Goal: Task Accomplishment & Management: Manage account settings

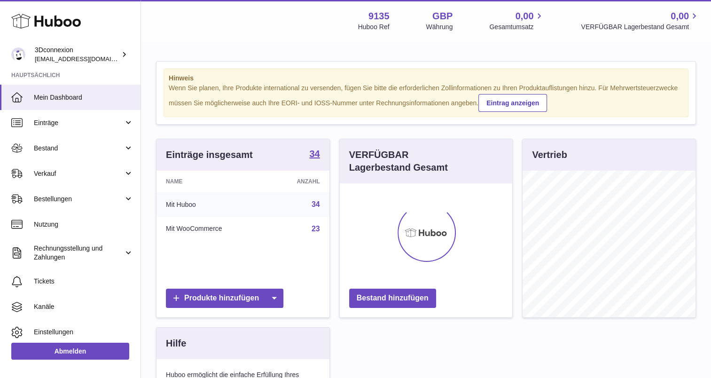
scroll to position [147, 173]
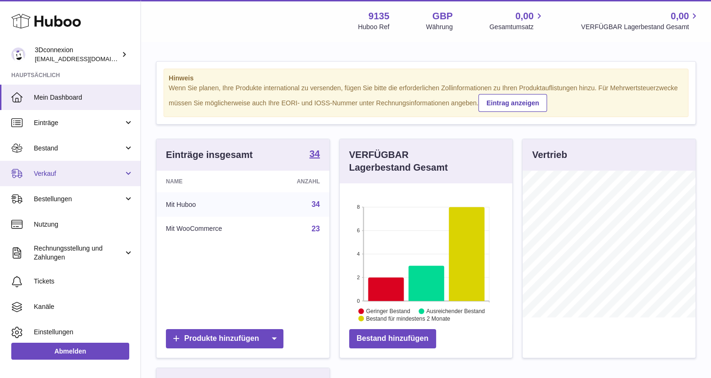
click at [67, 176] on span "Verkauf" at bounding box center [79, 173] width 90 height 9
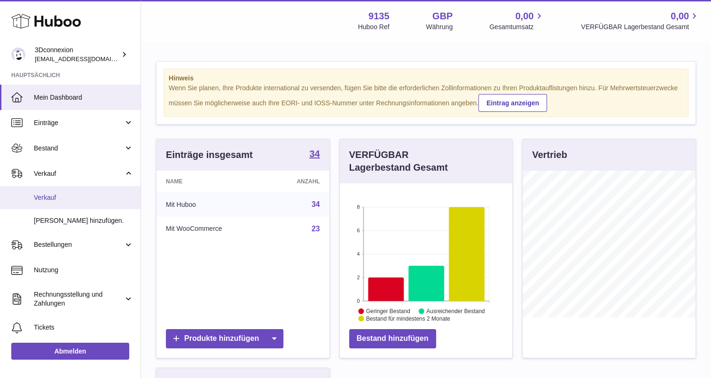
click at [66, 204] on link "Verkauf" at bounding box center [70, 197] width 141 height 23
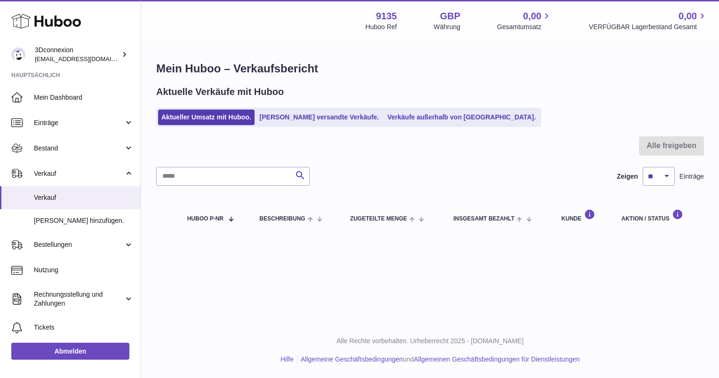
click at [428, 105] on div "Aktuelle Verkäufe mit Huboo Aktueller Umsatz mit Huboo. Von Huboo versandte Ver…" at bounding box center [429, 106] width 547 height 41
click at [419, 126] on ul "Aktueller Umsatz mit Huboo. Von Huboo versandte Verkäufe. Verkäufe außerhalb vo…" at bounding box center [348, 117] width 385 height 19
click at [450, 115] on link "Verkäufe außerhalb von [GEOGRAPHIC_DATA]." at bounding box center [461, 118] width 155 height 16
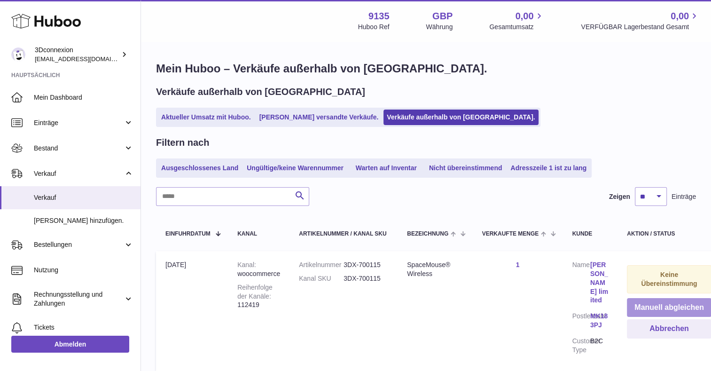
click at [641, 304] on button "Manuell abgleichen" at bounding box center [669, 307] width 85 height 19
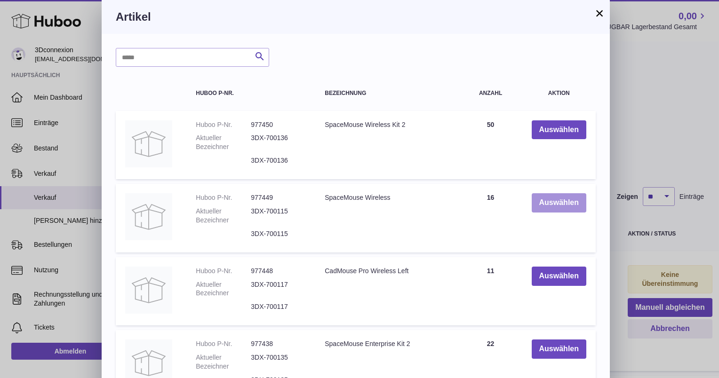
click at [547, 205] on button "Auswählen" at bounding box center [558, 202] width 55 height 19
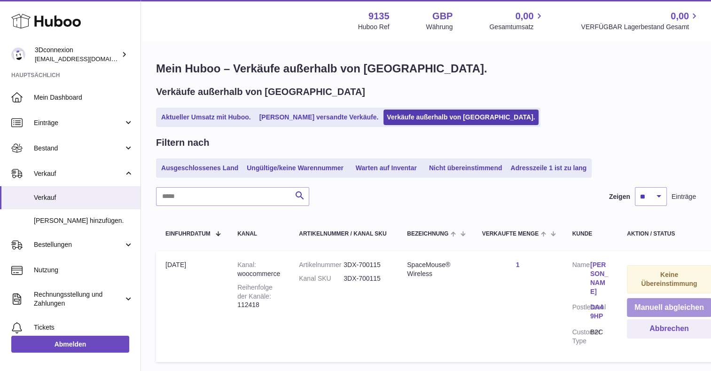
click at [653, 305] on button "Manuell abgleichen" at bounding box center [669, 307] width 85 height 19
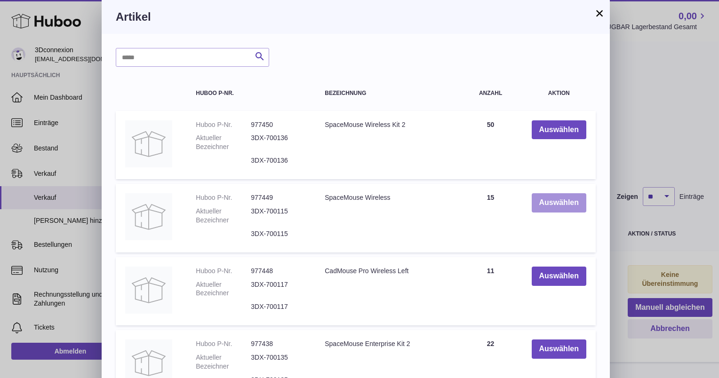
click at [568, 196] on button "Auswählen" at bounding box center [558, 202] width 55 height 19
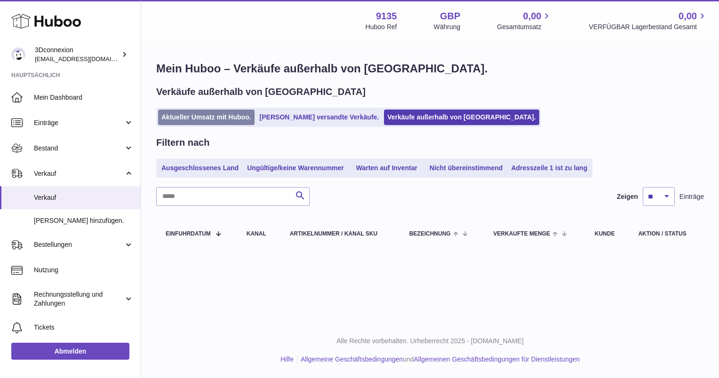
click at [188, 120] on link "Aktueller Umsatz mit Huboo." at bounding box center [206, 118] width 96 height 16
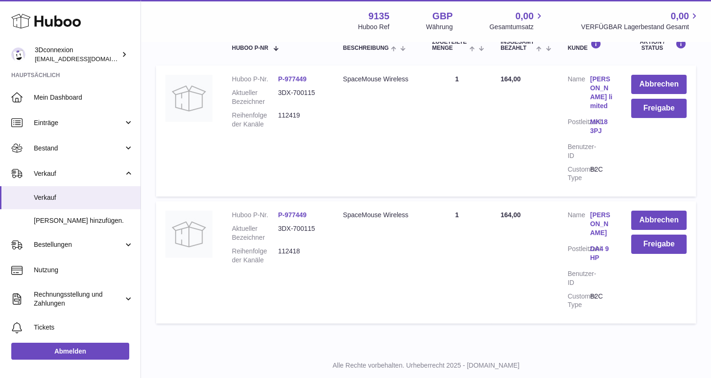
scroll to position [194, 0]
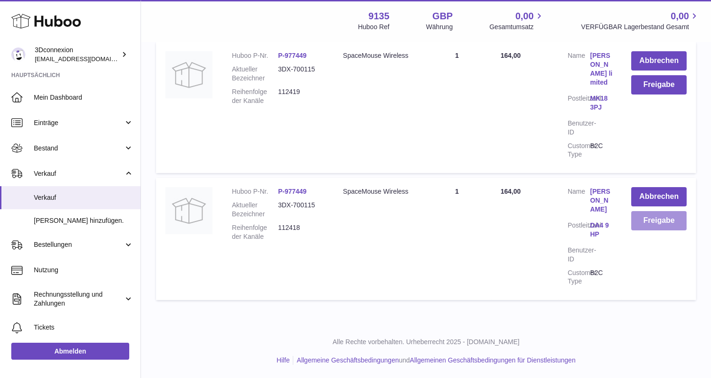
click at [654, 228] on button "Freigabe" at bounding box center [659, 220] width 55 height 19
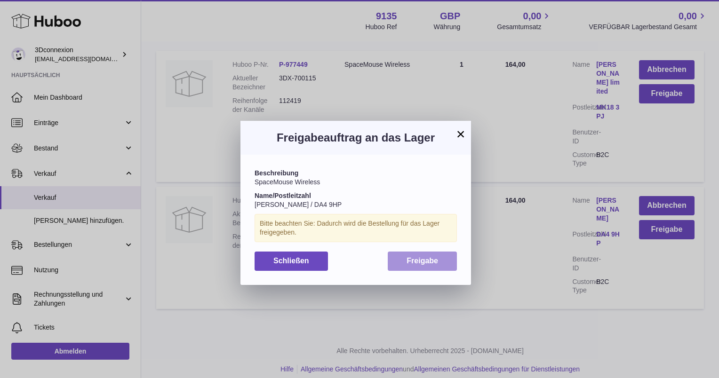
click at [421, 265] on button "Freigabe" at bounding box center [421, 261] width 69 height 19
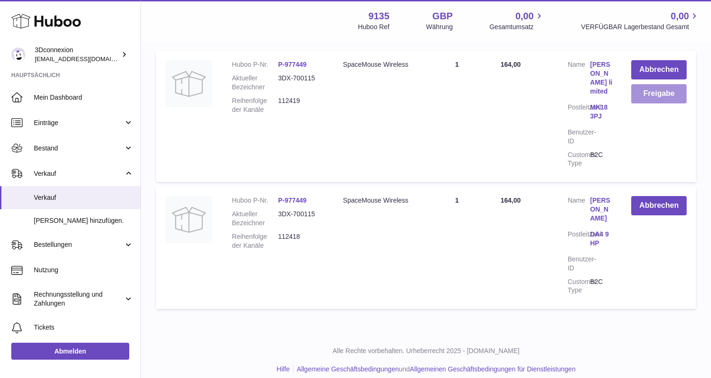
click at [652, 100] on button "Freigabe" at bounding box center [659, 93] width 55 height 19
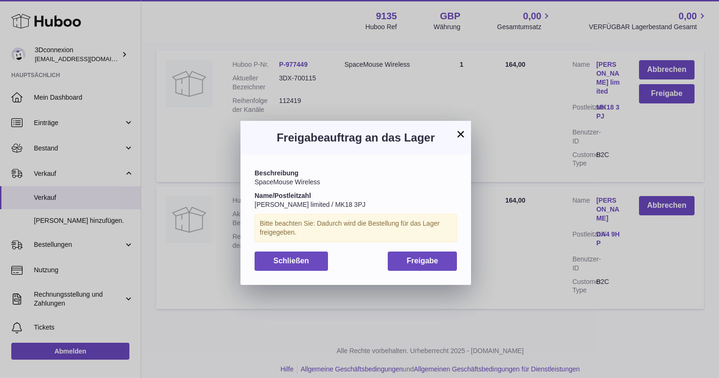
click at [425, 250] on div "Beschreibung SpaceMouse Wireless Name/Postleitzahl [PERSON_NAME] limited / MK18…" at bounding box center [355, 220] width 230 height 130
click at [422, 257] on span "Freigabe" at bounding box center [422, 261] width 32 height 8
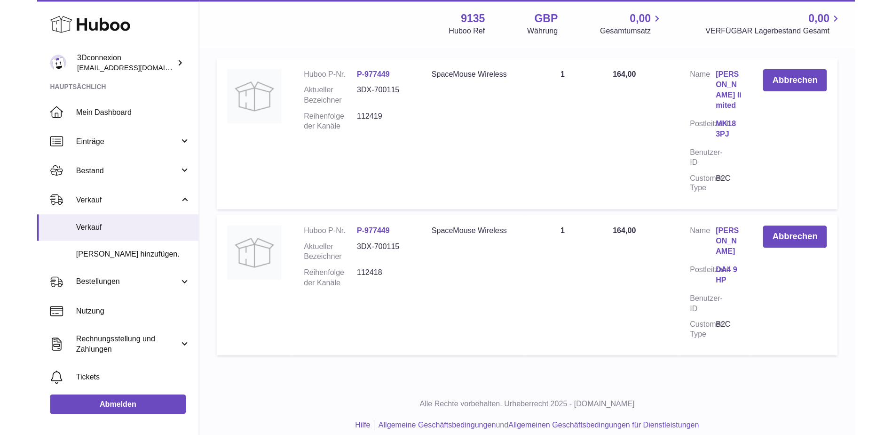
scroll to position [50, 0]
